Goal: Navigation & Orientation: Find specific page/section

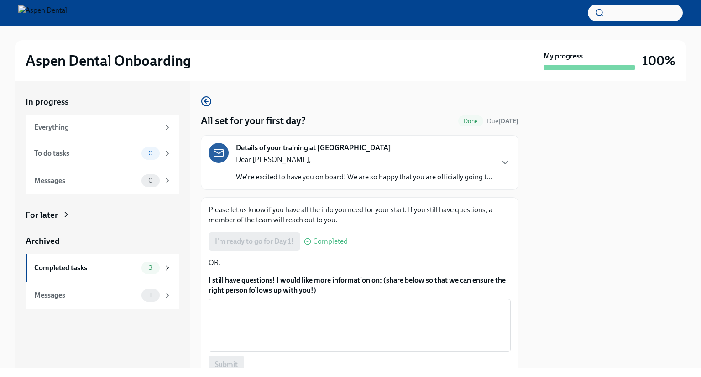
scroll to position [53, 0]
click at [97, 300] on div "Messages 1" at bounding box center [102, 295] width 137 height 13
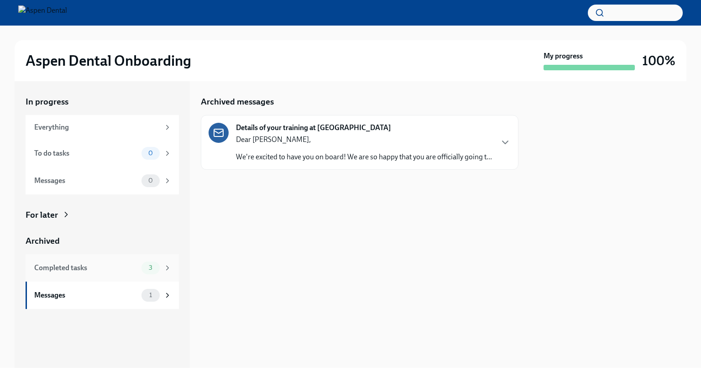
click at [112, 263] on div "Completed tasks" at bounding box center [86, 268] width 104 height 10
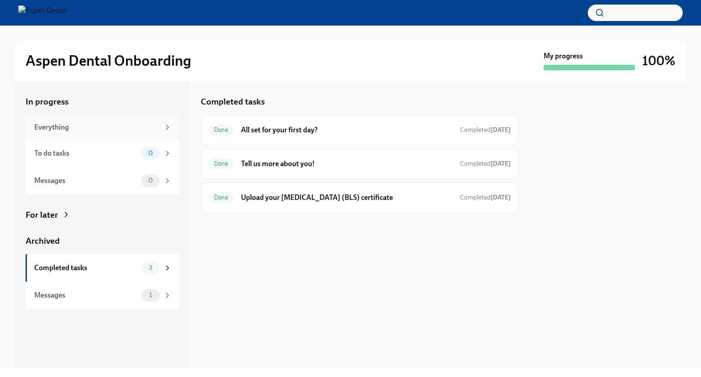
click at [148, 125] on div "Everything" at bounding box center [97, 127] width 126 height 10
